Goal: Register for event/course

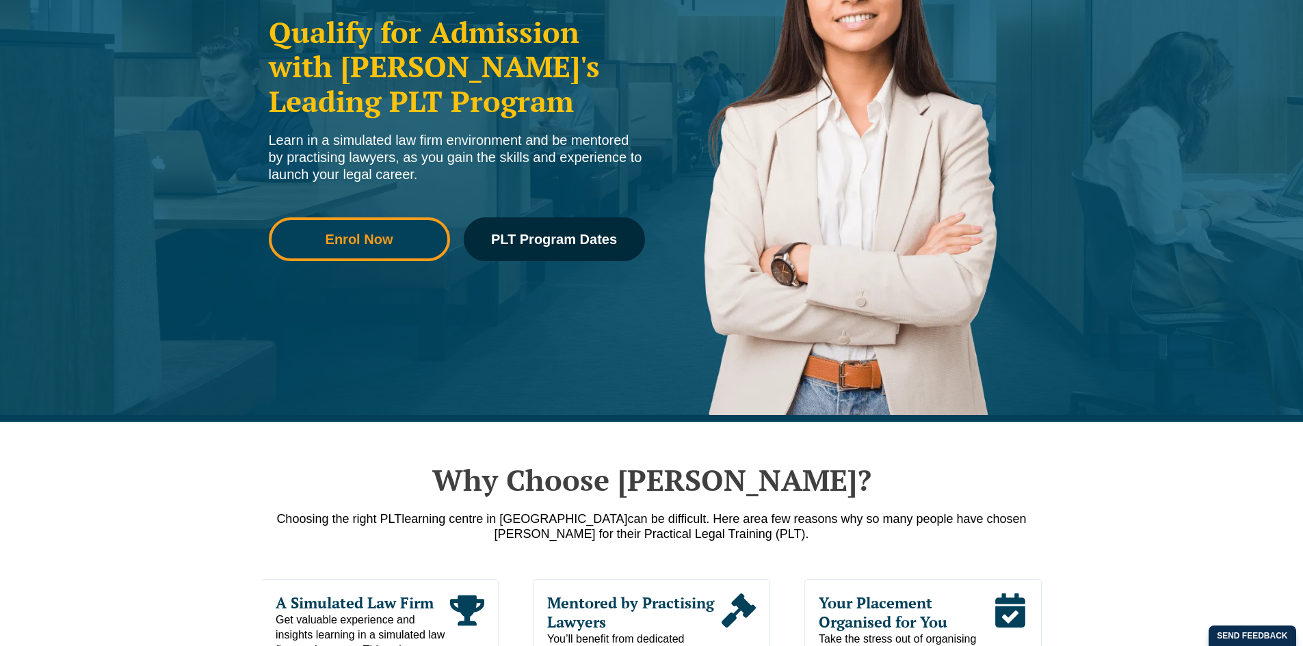
click at [383, 229] on link "Enrol Now" at bounding box center [359, 239] width 181 height 44
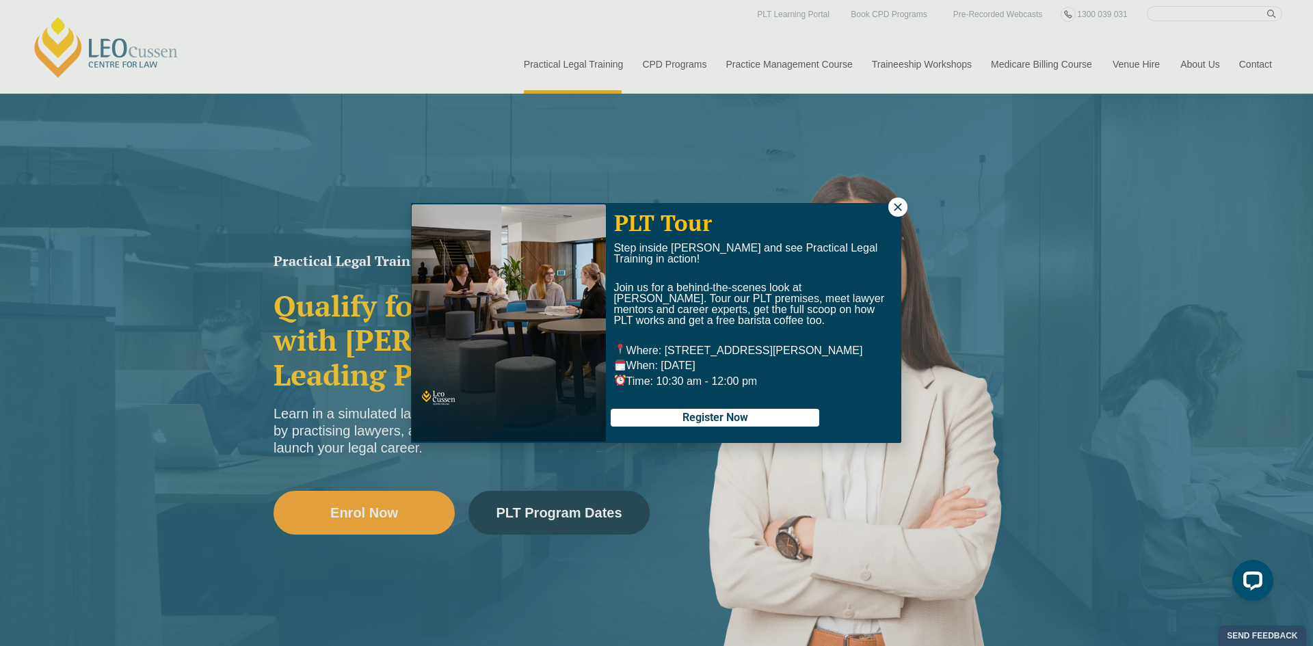
click at [895, 204] on icon at bounding box center [898, 207] width 8 height 8
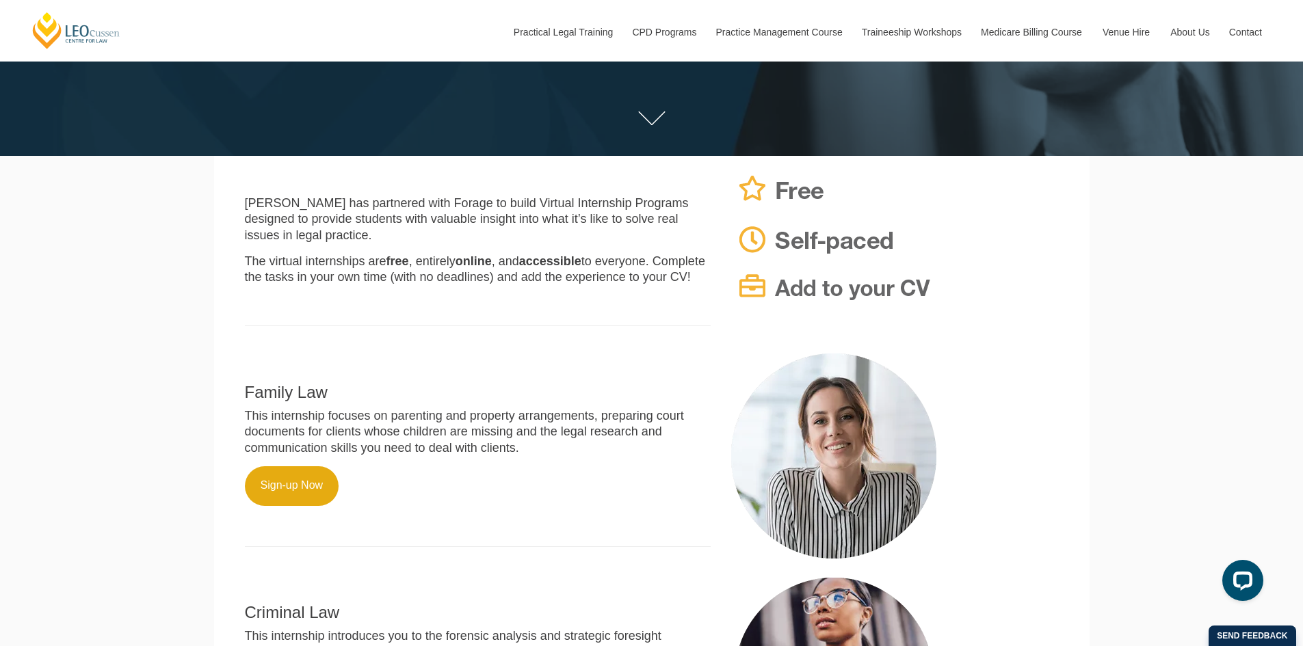
scroll to position [342, 0]
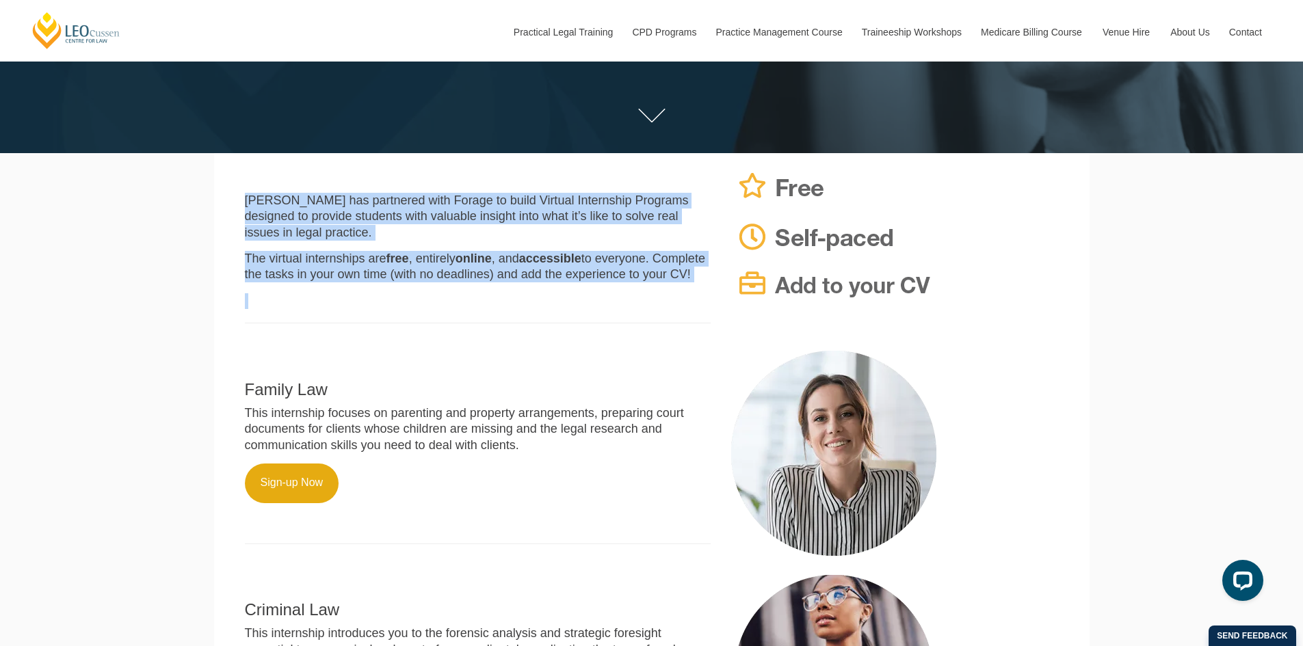
drag, startPoint x: 244, startPoint y: 202, endPoint x: 579, endPoint y: 332, distance: 359.6
click at [579, 332] on div "[PERSON_NAME] has partnered with Forage to build Virtual Internship Programs de…" at bounding box center [478, 252] width 487 height 171
copy div "[PERSON_NAME] has partnered with Forage to build Virtual Internship Programs de…"
